Goal: Transaction & Acquisition: Obtain resource

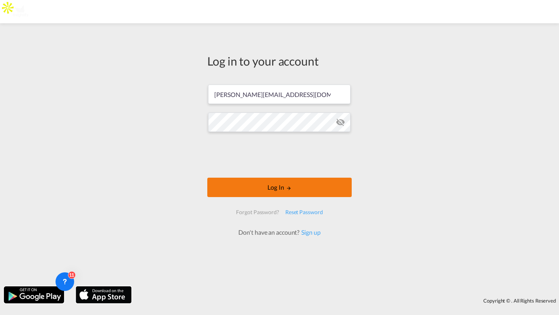
click at [225, 188] on button "Log In" at bounding box center [279, 187] width 144 height 19
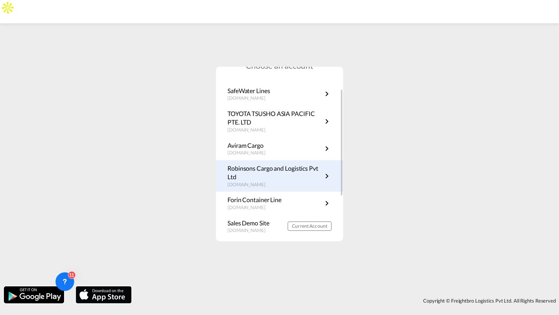
scroll to position [22, 0]
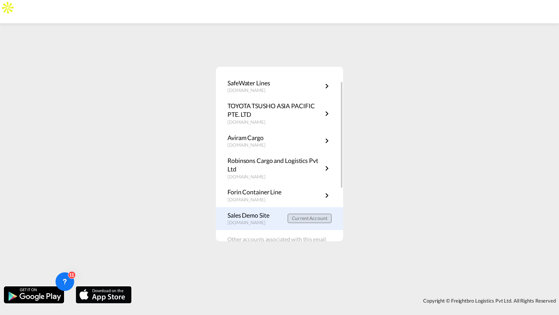
click at [298, 218] on span "Current Account" at bounding box center [309, 218] width 35 height 6
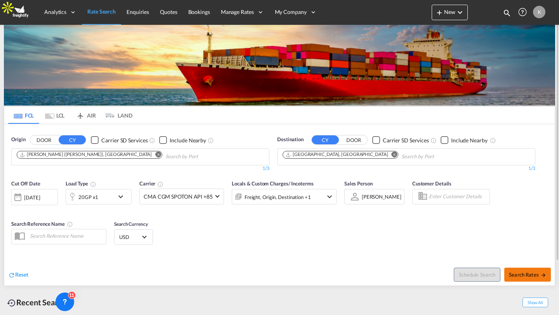
click at [514, 270] on button "Search Rates" at bounding box center [527, 275] width 47 height 14
type input "INNSA to DEHAM / 5 Sep 2025"
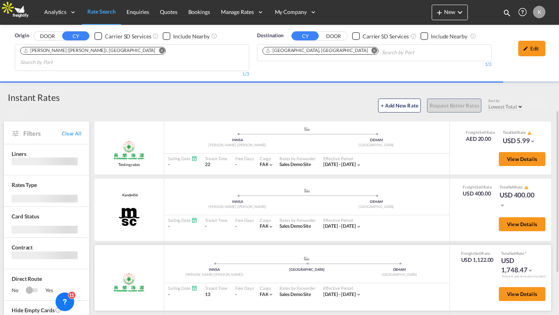
scroll to position [73, 0]
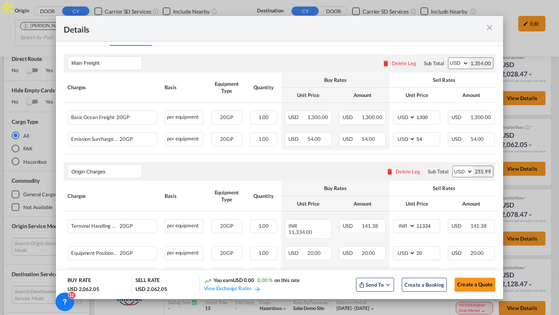
scroll to position [0, 0]
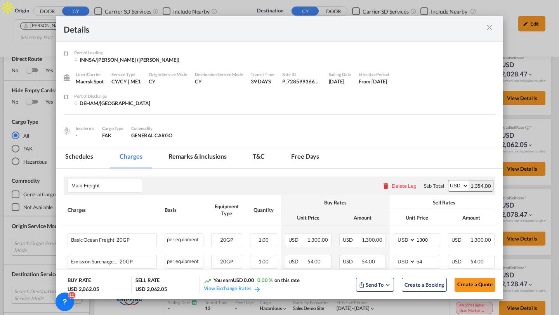
click at [202, 151] on md-tab-item "Remarks & Inclusions" at bounding box center [197, 157] width 76 height 21
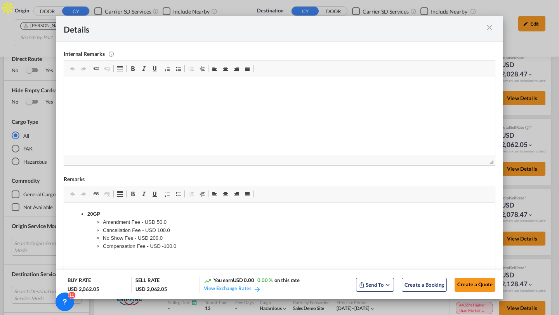
scroll to position [105, 0]
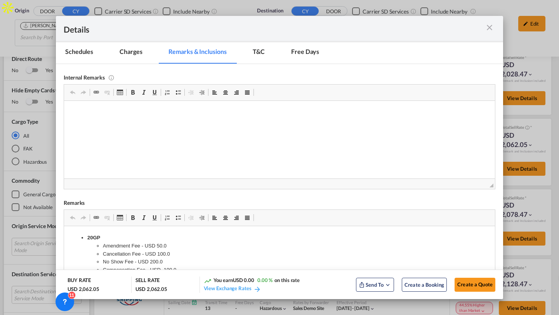
click at [132, 48] on md-tab-item "Charges" at bounding box center [130, 52] width 41 height 21
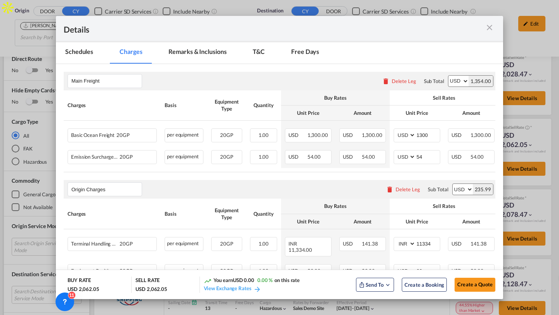
click at [202, 53] on md-tab-item "Remarks & Inclusions" at bounding box center [197, 52] width 76 height 21
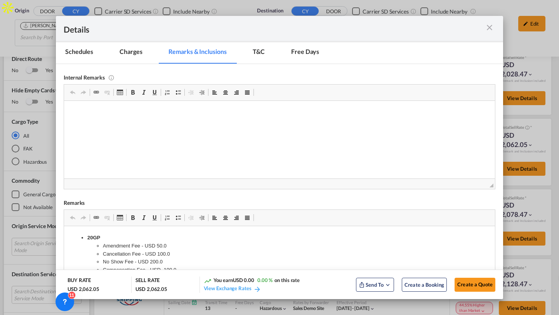
click at [133, 48] on md-tab-item "Charges" at bounding box center [130, 52] width 41 height 21
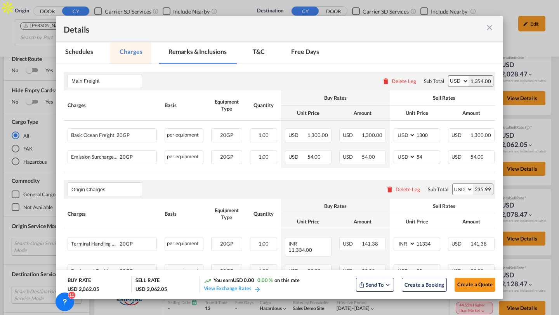
click at [86, 53] on md-tab-item "Schedules" at bounding box center [79, 52] width 47 height 21
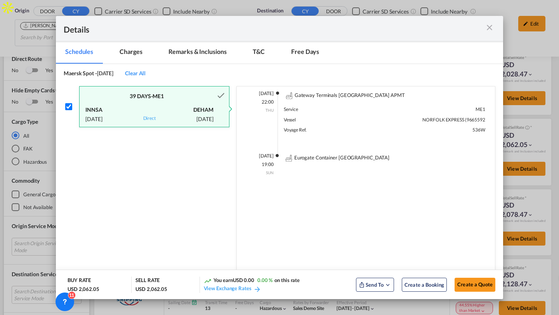
scroll to position [44, 0]
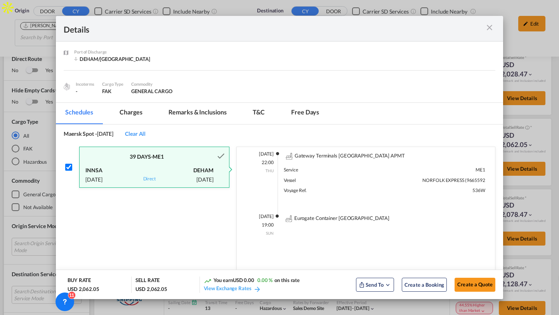
click at [131, 115] on md-tab-item "Charges" at bounding box center [130, 113] width 41 height 21
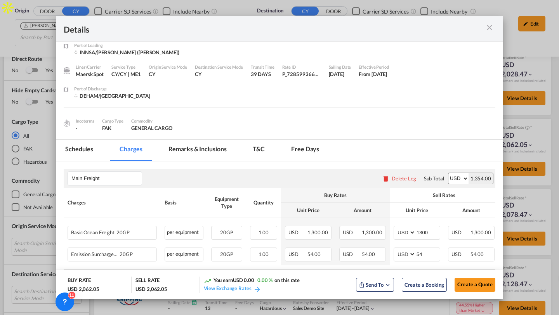
scroll to position [0, 0]
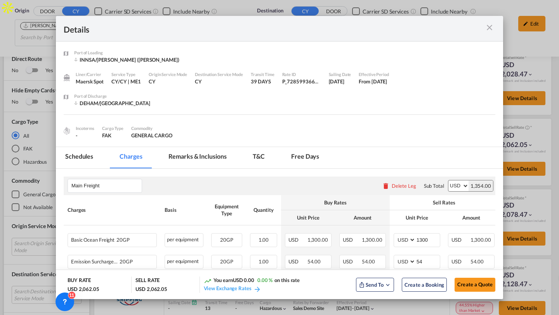
click at [488, 27] on md-icon "icon-close m-3 fg-AAA8AD cursor" at bounding box center [488, 27] width 9 height 9
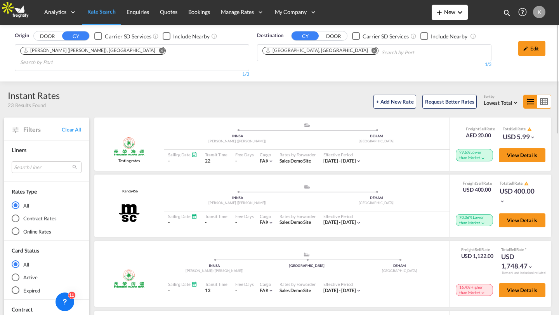
click at [441, 12] on md-icon "icon-plus 400-fg" at bounding box center [438, 12] width 9 height 9
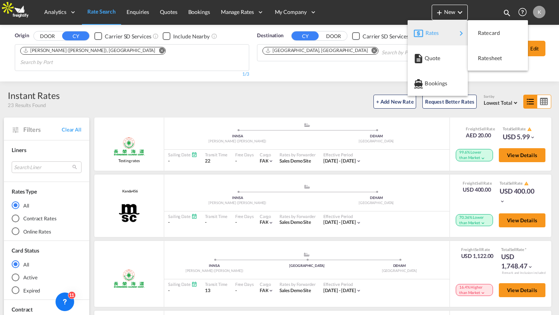
click at [457, 35] on md-icon "icon-chevron-right" at bounding box center [460, 33] width 9 height 9
click at [486, 65] on span "Ratesheet" at bounding box center [482, 58] width 9 height 16
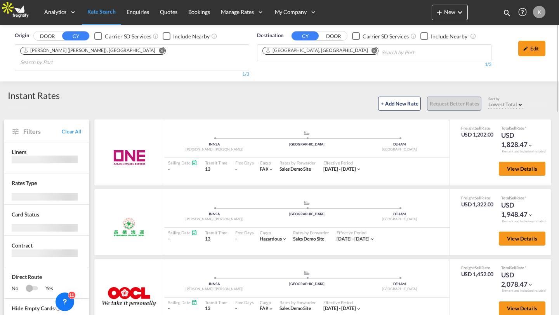
click at [257, 94] on div "+ Add New Rate Request Better Rates Sort by Lowest Total Lowest Freight Lowest …" at bounding box center [307, 102] width 495 height 16
click at [260, 94] on div "+ Add New Rate Request Better Rates Sort by Lowest Total Lowest Freight Lowest …" at bounding box center [307, 102] width 495 height 16
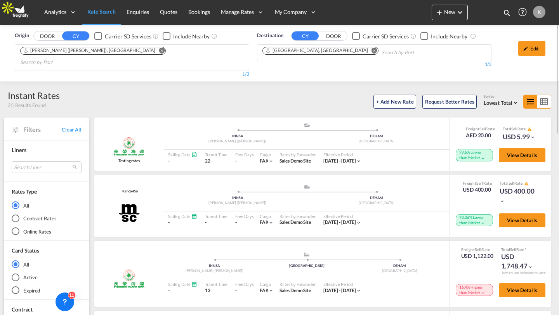
click at [31, 228] on md-radio-button "Online Rates" at bounding box center [47, 232] width 70 height 8
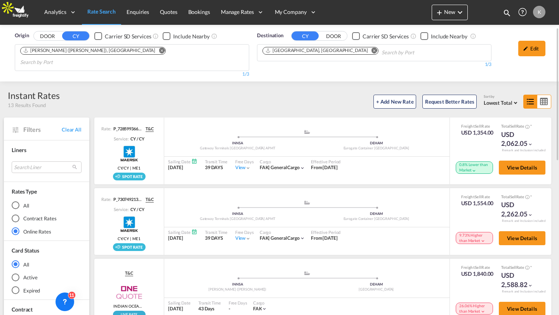
scroll to position [19, 0]
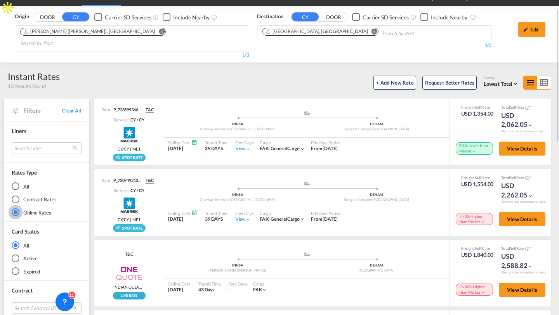
click at [500, 81] on span "Lowest Total" at bounding box center [497, 84] width 29 height 6
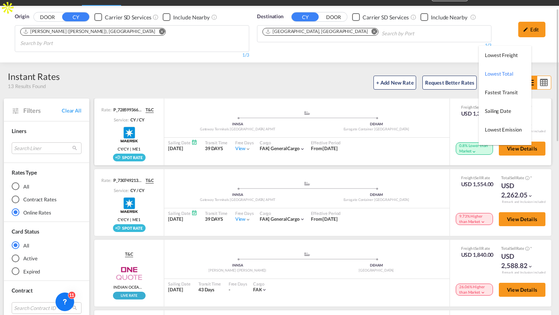
click at [312, 59] on md-backdrop at bounding box center [279, 157] width 559 height 315
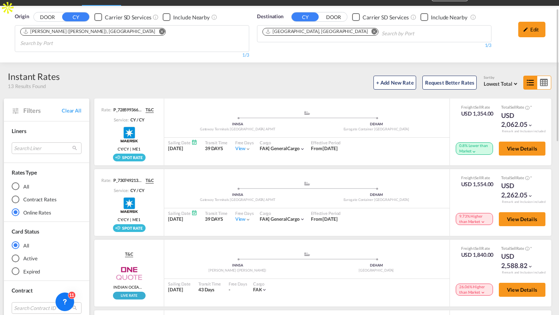
click at [542, 76] on md-icon "icon-table-large" at bounding box center [544, 82] width 14 height 13
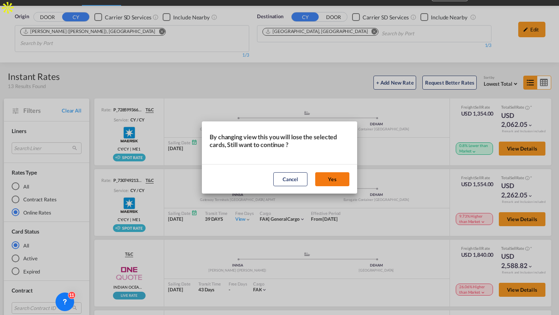
click at [332, 178] on button "Yes" at bounding box center [332, 179] width 34 height 14
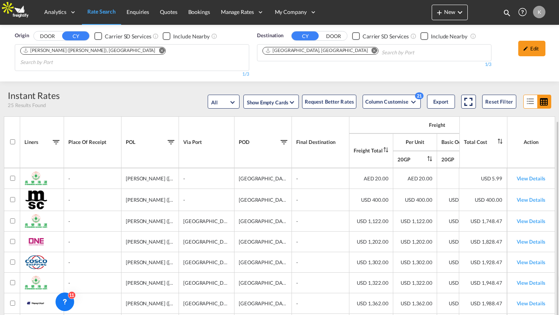
scroll to position [67, 0]
